Goal: Entertainment & Leisure: Consume media (video, audio)

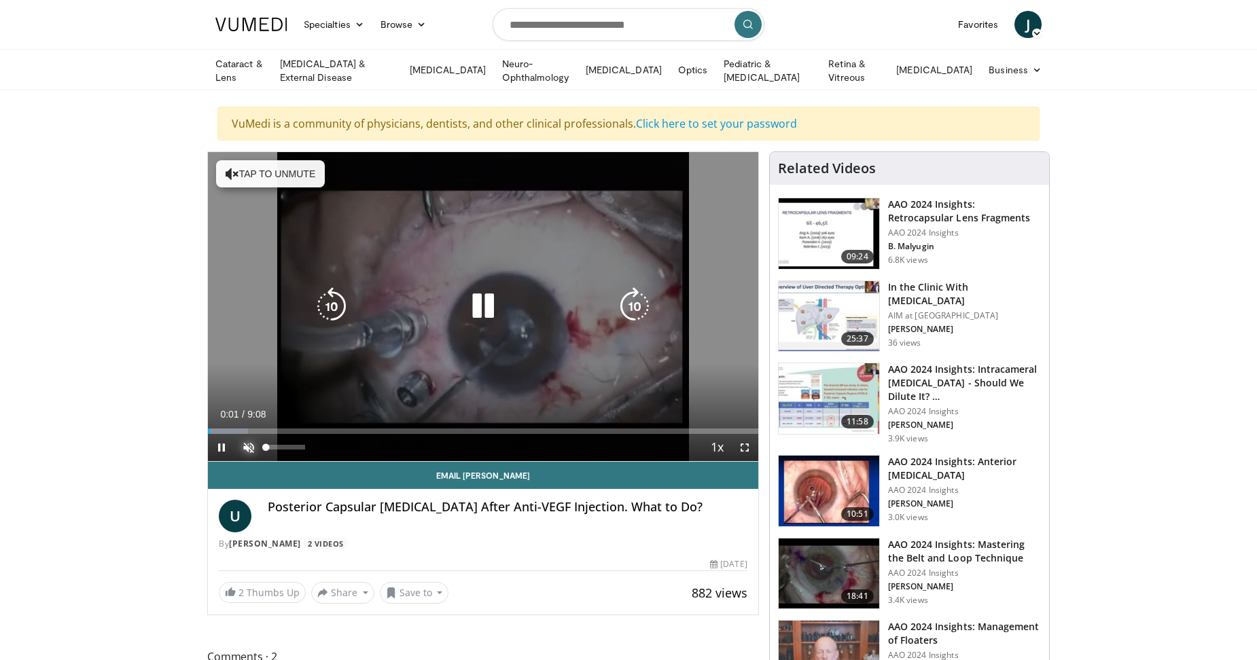
click at [243, 443] on span "Video Player" at bounding box center [248, 447] width 27 height 27
click at [554, 391] on div "10 seconds Tap to unmute" at bounding box center [483, 306] width 550 height 309
click at [492, 304] on icon "Video Player" at bounding box center [483, 306] width 38 height 38
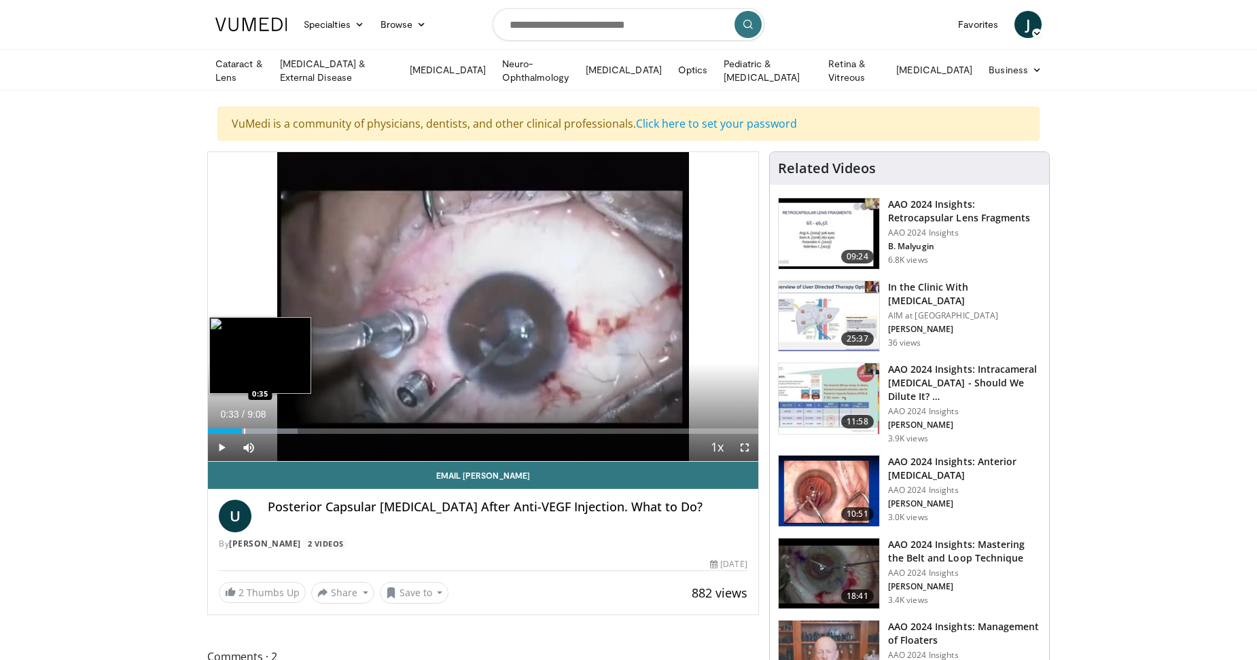
click at [242, 429] on div "Progress Bar" at bounding box center [253, 431] width 90 height 5
click at [745, 440] on span "Video Player" at bounding box center [744, 447] width 27 height 27
